Goal: Task Accomplishment & Management: Use online tool/utility

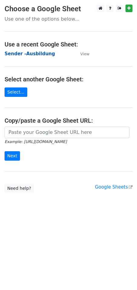
click at [24, 54] on strong "Sender -Ausbildung" at bounding box center [30, 53] width 50 height 5
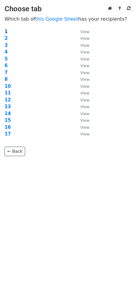
click at [6, 29] on strong "1" at bounding box center [6, 31] width 3 height 5
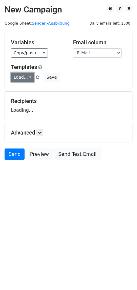
click at [29, 79] on link "Load..." at bounding box center [22, 77] width 23 height 9
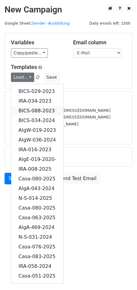
click at [35, 109] on link "BICS-088-2023" at bounding box center [37, 111] width 52 height 10
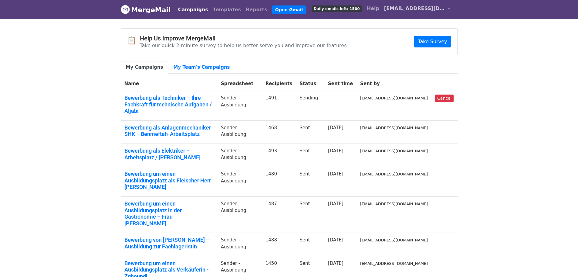
click at [444, 9] on span "contact1@vitastuttgart.com" at bounding box center [414, 8] width 61 height 7
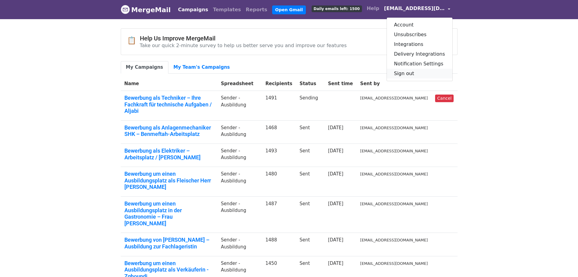
click at [422, 72] on link "Sign out" at bounding box center [420, 74] width 66 height 10
